Goal: Communication & Community: Ask a question

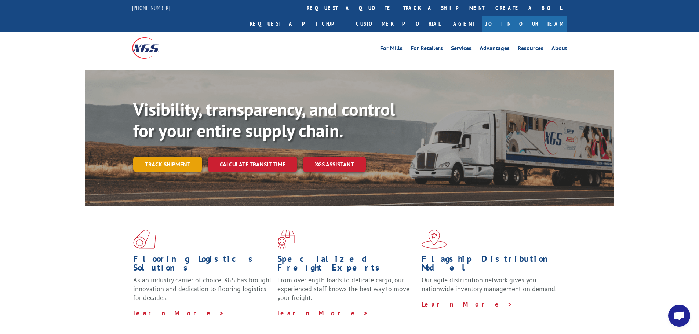
click at [178, 157] on link "Track shipment" at bounding box center [167, 164] width 69 height 15
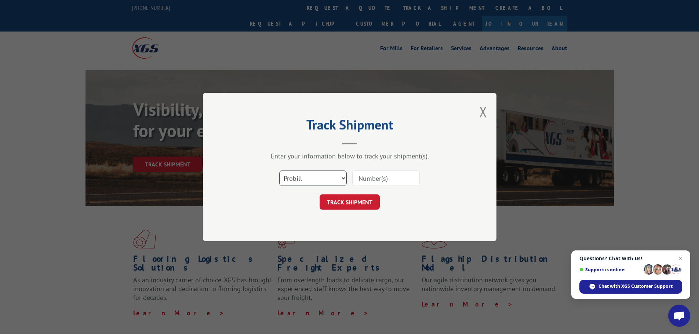
click at [318, 182] on select "Select category... Probill BOL PO" at bounding box center [313, 178] width 68 height 15
select select "bol"
click at [279, 171] on select "Select category... Probill BOL PO" at bounding box center [313, 178] width 68 height 15
click at [360, 177] on input at bounding box center [386, 178] width 68 height 15
paste input "7080262"
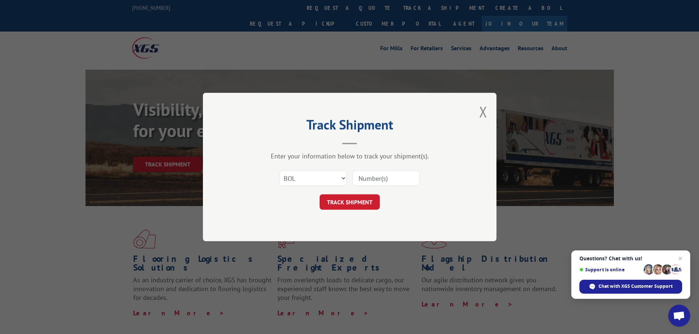
type input "7080262"
click button "TRACK SHIPMENT" at bounding box center [350, 202] width 60 height 15
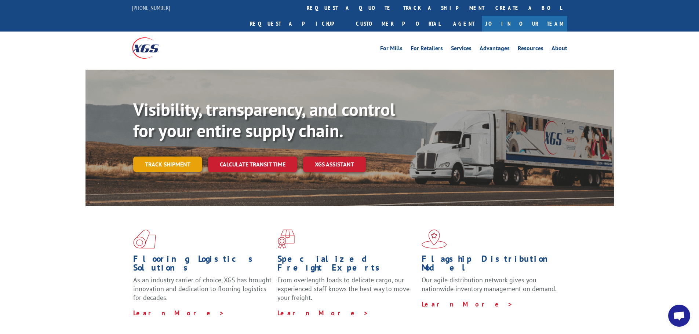
click at [163, 157] on link "Track shipment" at bounding box center [167, 164] width 69 height 15
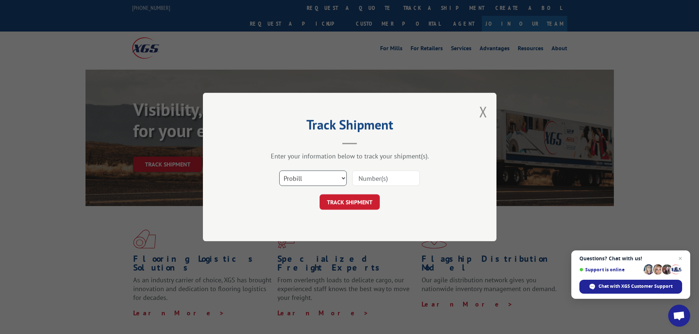
click at [323, 175] on select "Select category... Probill BOL PO" at bounding box center [313, 178] width 68 height 15
select select "bol"
click at [279, 171] on select "Select category... Probill BOL PO" at bounding box center [313, 178] width 68 height 15
click at [376, 175] on input at bounding box center [386, 178] width 68 height 15
paste input "7080262"
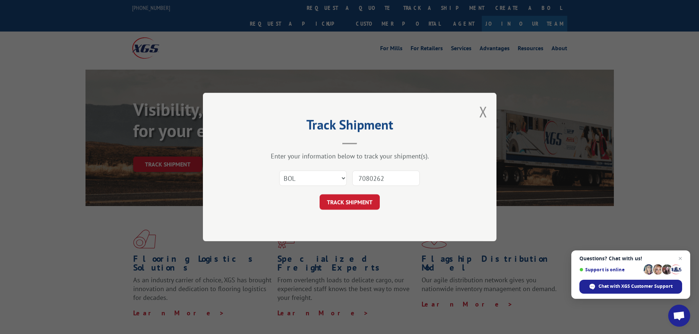
type input "7080262"
click at [357, 211] on div "Track Shipment Enter your information below to track your shipment(s). Select c…" at bounding box center [350, 167] width 294 height 149
click at [354, 206] on button "TRACK SHIPMENT" at bounding box center [350, 202] width 60 height 15
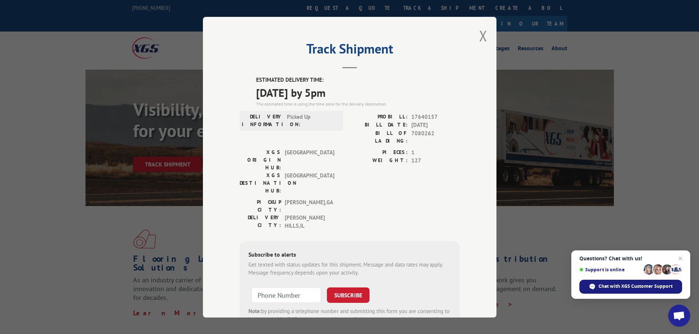
click at [638, 291] on div "Chat with XGS Customer Support" at bounding box center [631, 287] width 103 height 14
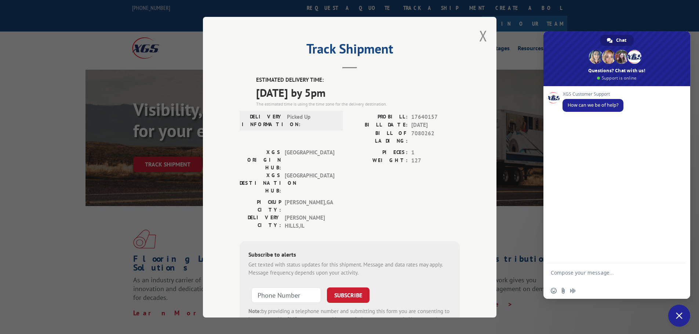
click at [593, 273] on textarea "Compose your message..." at bounding box center [609, 276] width 116 height 13
type textarea "Can we change the delivery address for this order to the installer instead of t…"
click at [674, 261] on span "Send" at bounding box center [677, 260] width 12 height 12
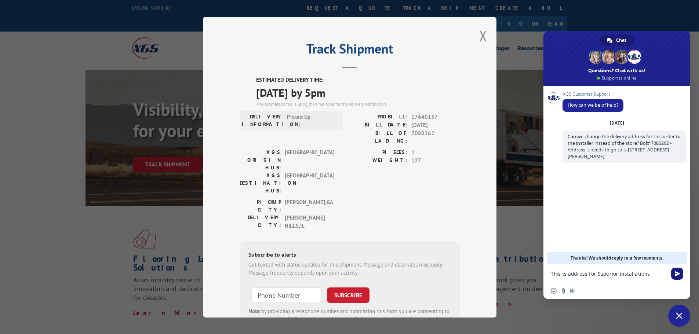
type textarea "This is address for Superior installations"
click at [679, 271] on span "Send" at bounding box center [677, 274] width 12 height 12
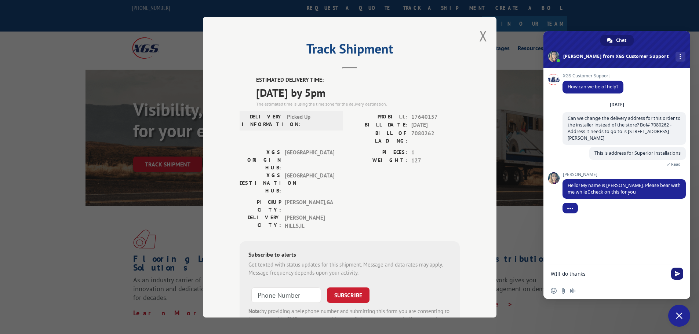
type textarea "WIll do thanks"
click at [677, 272] on span "Send" at bounding box center [678, 274] width 6 height 6
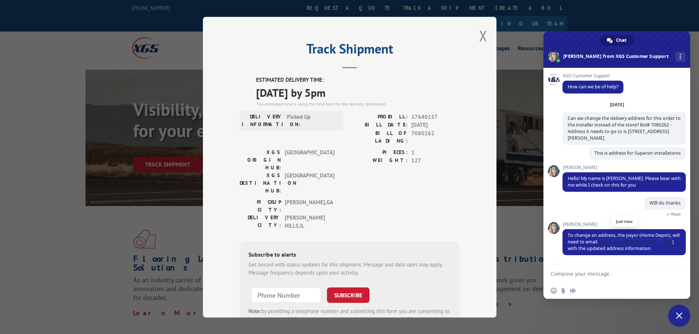
drag, startPoint x: 667, startPoint y: 242, endPoint x: 599, endPoint y: 243, distance: 68.3
click at [599, 243] on span "To change an address, the payor (Home Depot), will need to email xgsCustomerSer…" at bounding box center [624, 241] width 112 height 19
copy link "xgsCustomerService@xgsi.com"
click at [566, 271] on textarea "Compose your message..." at bounding box center [609, 274] width 116 height 7
type textarea "thank you"
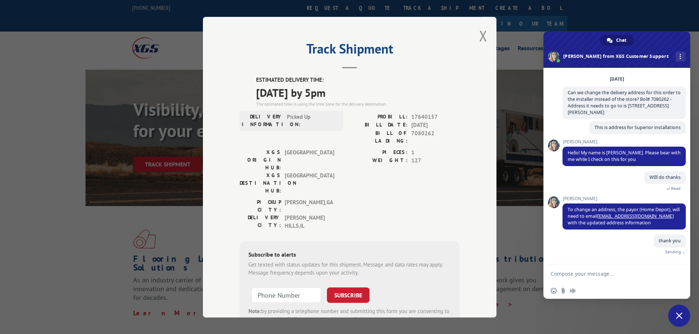
scroll to position [17, 0]
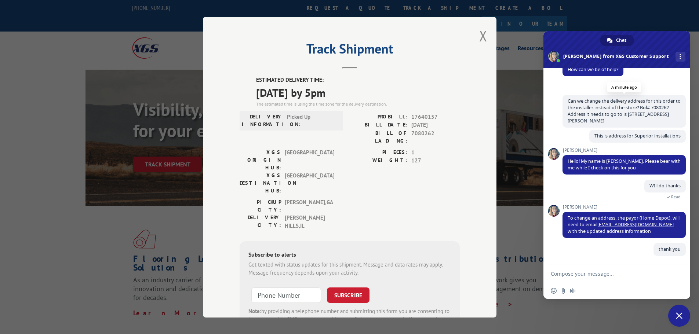
drag, startPoint x: 569, startPoint y: 99, endPoint x: 659, endPoint y: 125, distance: 94.0
click at [659, 125] on span "Can we change the delivery address for this order to the installer instead of t…" at bounding box center [624, 111] width 123 height 33
copy span "Can we change the delivery address for this order to the installer instead of t…"
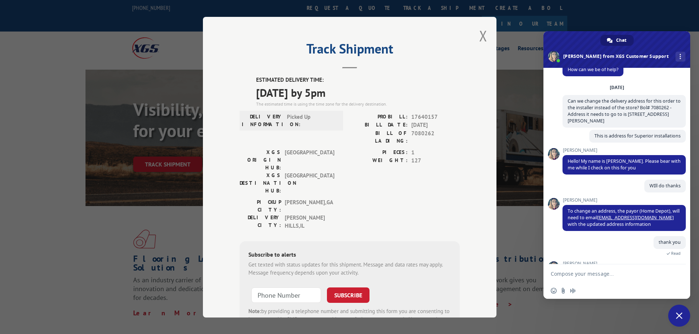
scroll to position [49, 0]
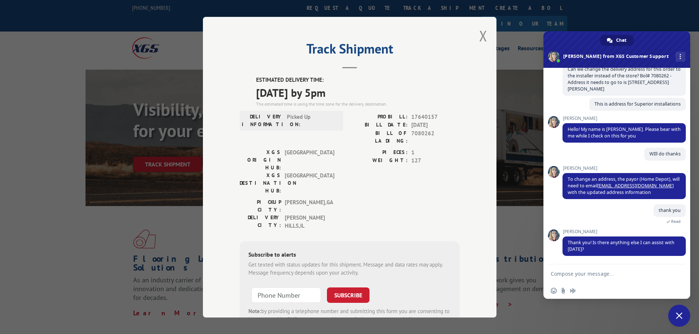
click at [611, 278] on form at bounding box center [609, 275] width 116 height 20
click at [609, 274] on textarea "Compose your message..." at bounding box center [609, 274] width 116 height 7
type textarea "Nope all good thanks again,"
click at [679, 271] on span "Send" at bounding box center [678, 274] width 6 height 6
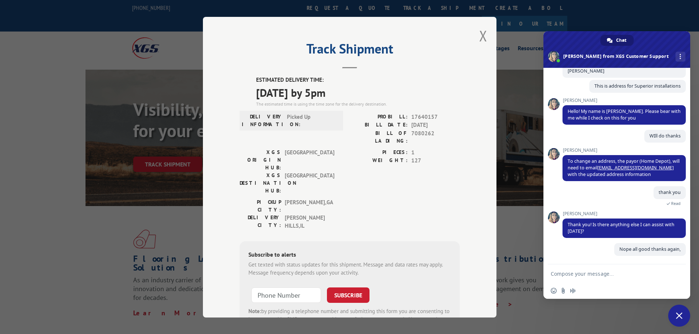
scroll to position [0, 0]
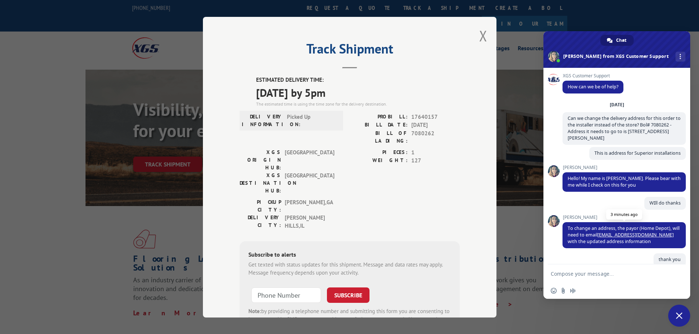
drag, startPoint x: 568, startPoint y: 228, endPoint x: 659, endPoint y: 246, distance: 92.1
click at [660, 246] on span "To change an address, the payor (Home Depot), will need to email xgsCustomerSer…" at bounding box center [624, 235] width 123 height 26
copy span "To change an address, the payor (Home Depot), will need to email xgsCustomerSer…"
